Goal: Navigation & Orientation: Find specific page/section

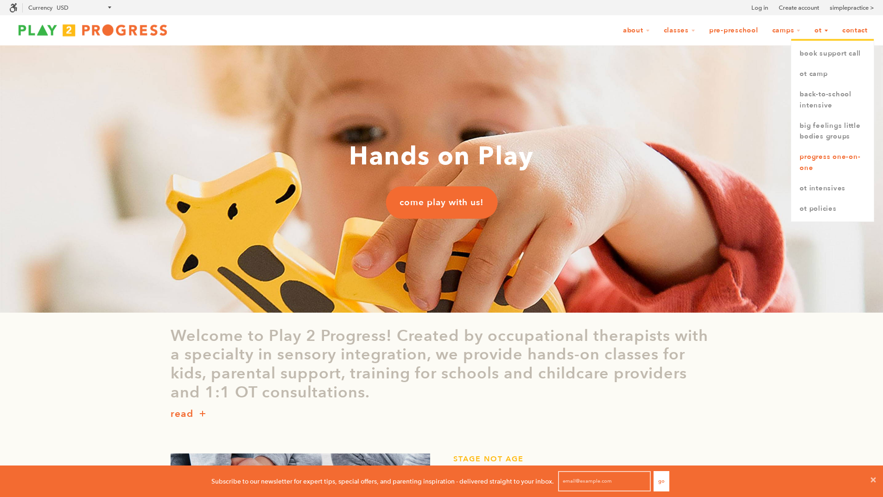
click at [812, 155] on link "Progress One-on-One" at bounding box center [832, 163] width 82 height 32
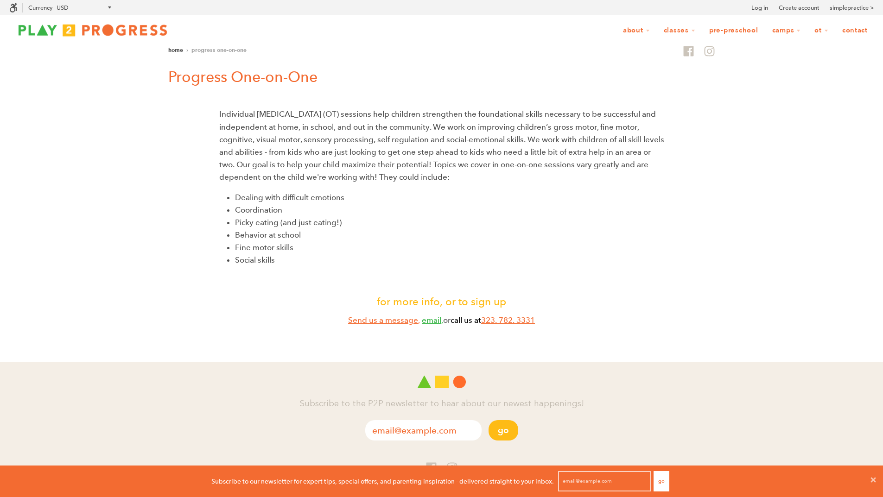
scroll to position [7, 7]
click at [176, 47] on link "Home" at bounding box center [175, 49] width 15 height 7
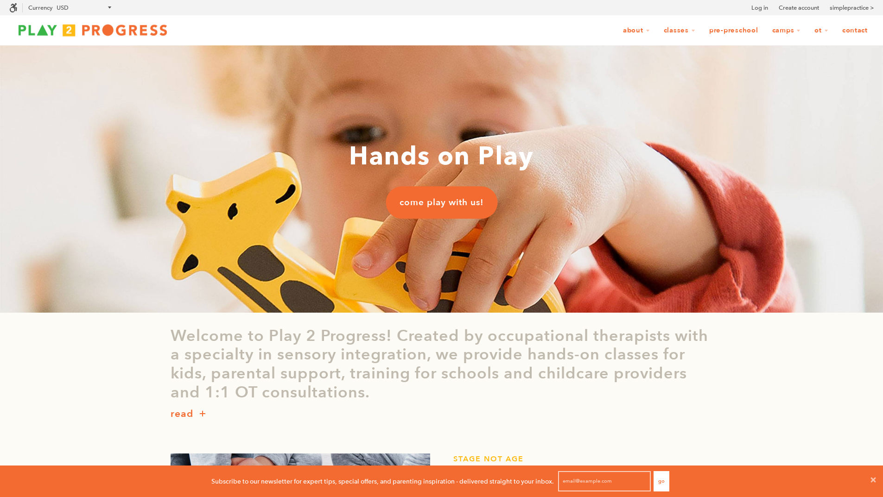
scroll to position [7, 7]
